Goal: Task Accomplishment & Management: Manage account settings

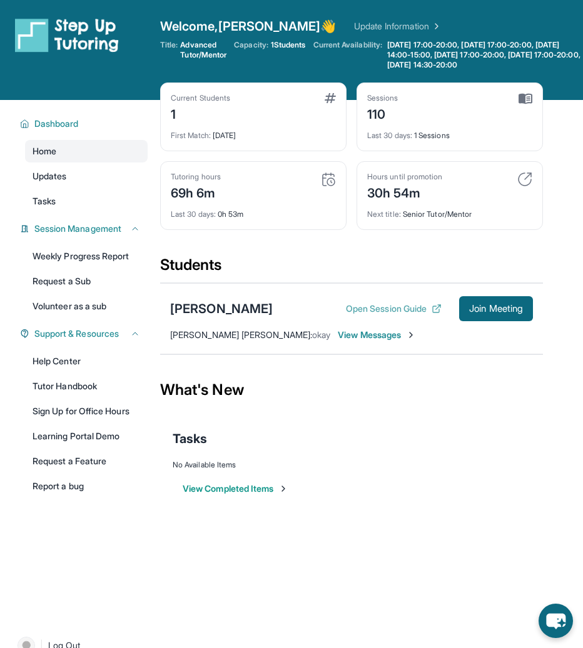
click at [431, 314] on icon at bounding box center [436, 309] width 10 height 10
click at [359, 341] on span "View Messages" at bounding box center [377, 335] width 78 height 13
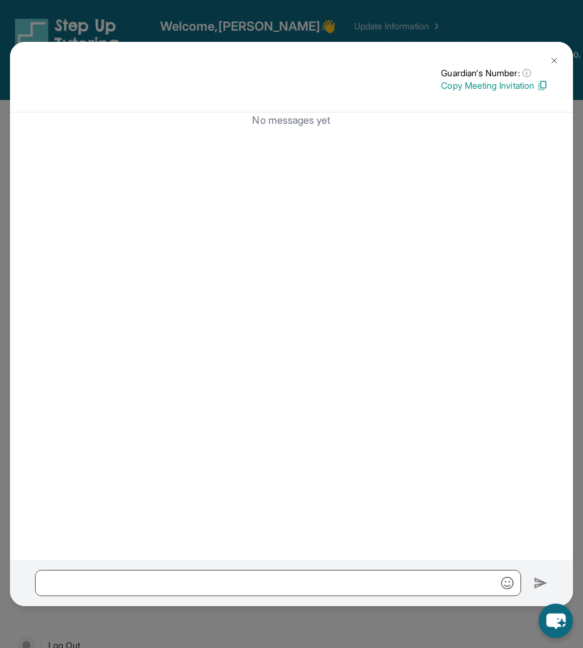
click at [555, 58] on img at bounding box center [554, 61] width 10 height 10
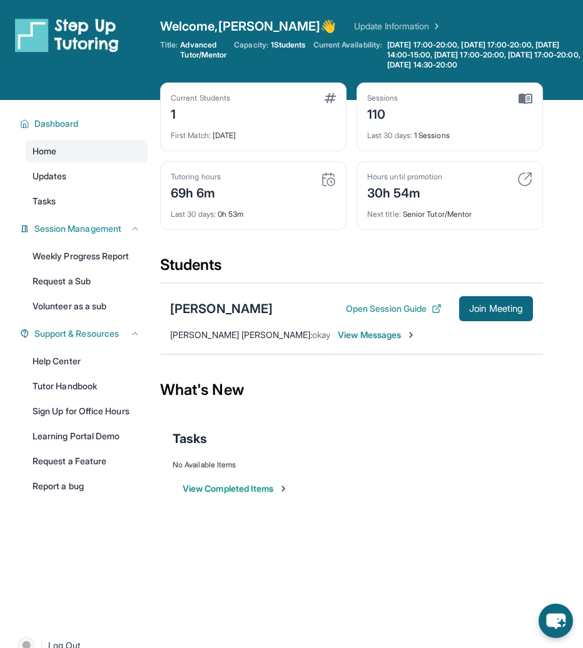
click at [331, 187] on img at bounding box center [328, 179] width 15 height 15
click at [527, 187] on img at bounding box center [524, 179] width 15 height 15
click at [446, 219] on div "Next title : Senior Tutor/Mentor" at bounding box center [449, 211] width 165 height 18
click at [407, 182] on div "Hours until promotion" at bounding box center [404, 177] width 75 height 10
click at [515, 188] on div "Hours until promotion 30h 54m" at bounding box center [449, 187] width 165 height 30
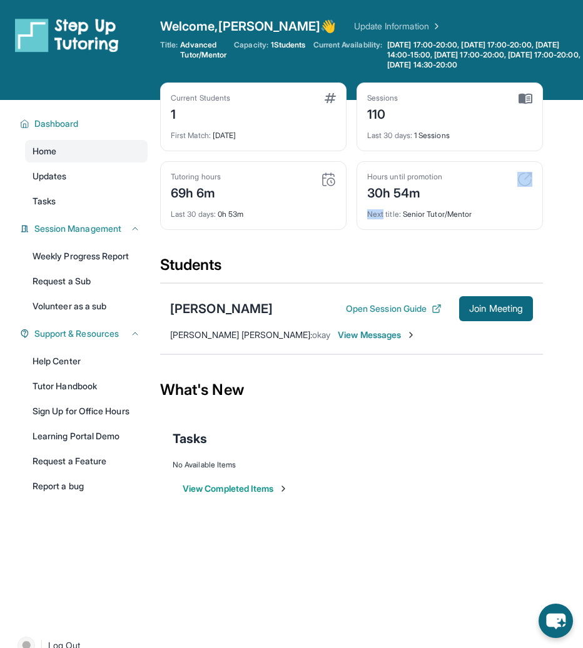
click at [516, 189] on div "Hours until promotion 30h 54m" at bounding box center [449, 187] width 165 height 30
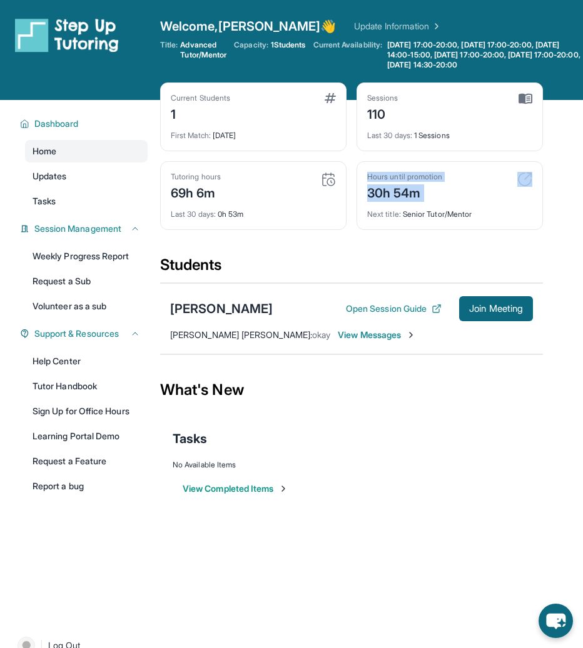
click at [516, 189] on div "Hours until promotion 30h 54m" at bounding box center [449, 187] width 165 height 30
